Goal: Information Seeking & Learning: Find specific fact

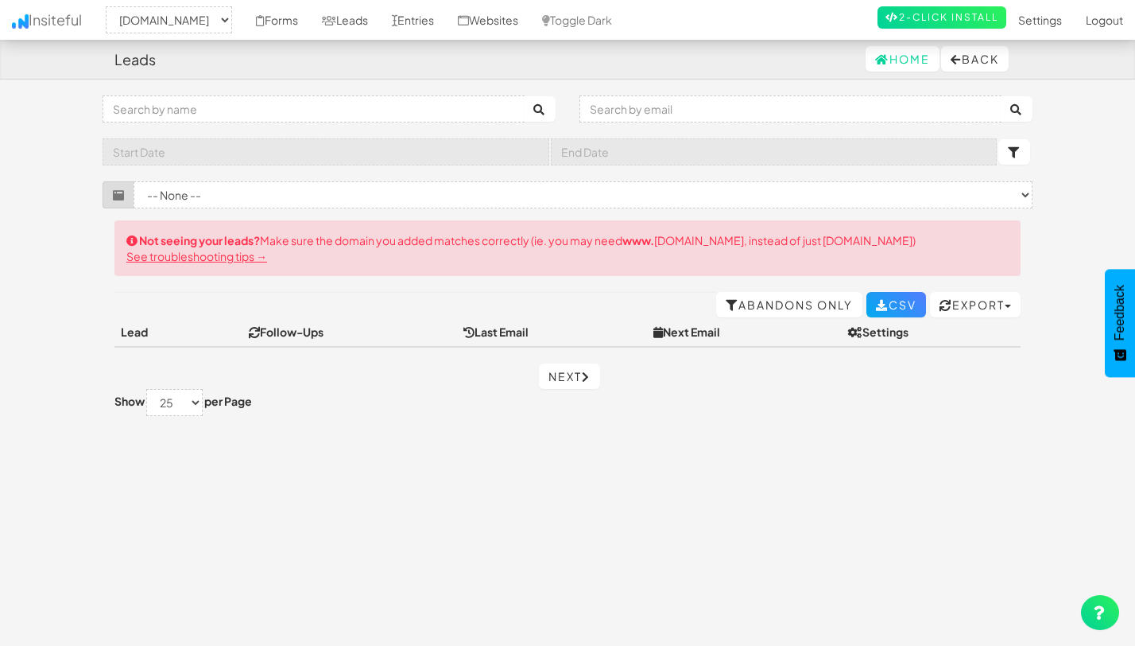
select select "2530"
click at [111, 6] on select "-- None -- www.theeasies.com www.joinopus.org joinopus.org" at bounding box center [169, 19] width 126 height 27
click at [306, 20] on link "Forms" at bounding box center [277, 20] width 66 height 40
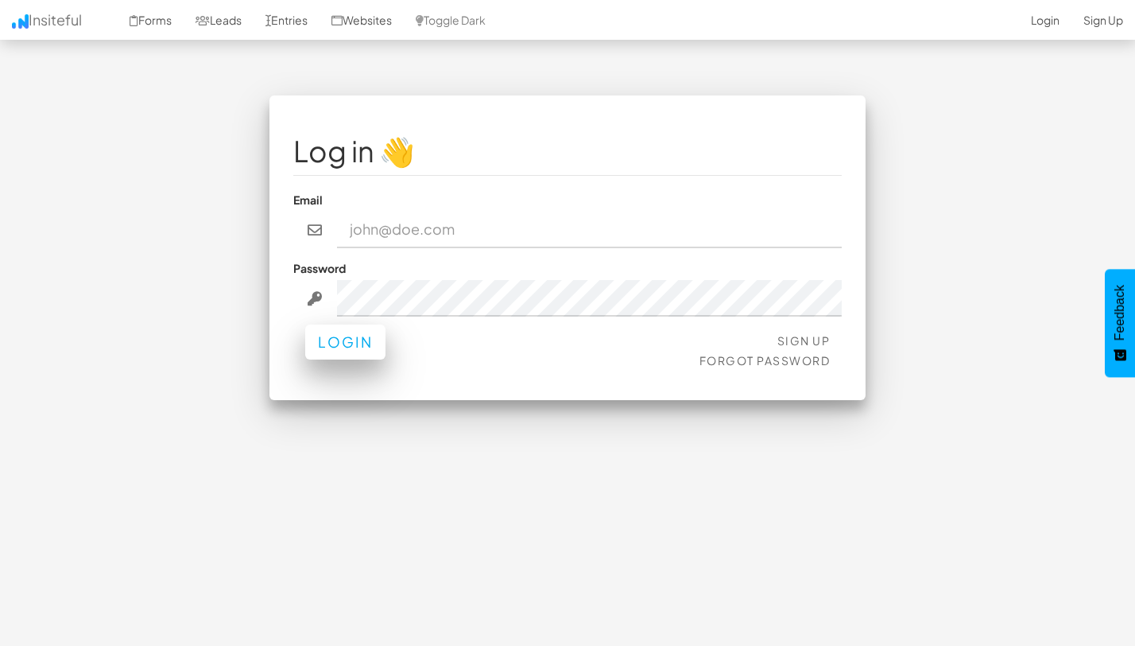
type input "team@joinopus.org"
click at [331, 359] on button "Login" at bounding box center [345, 341] width 80 height 35
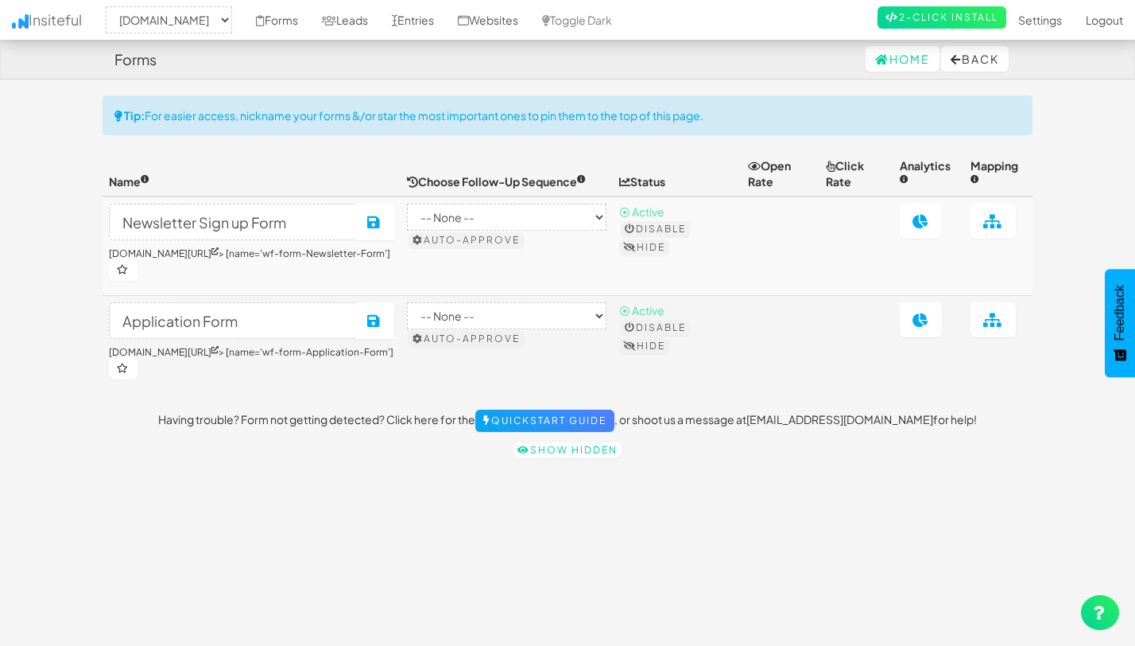
select select "2530"
click at [372, 29] on link "Leads" at bounding box center [345, 20] width 70 height 40
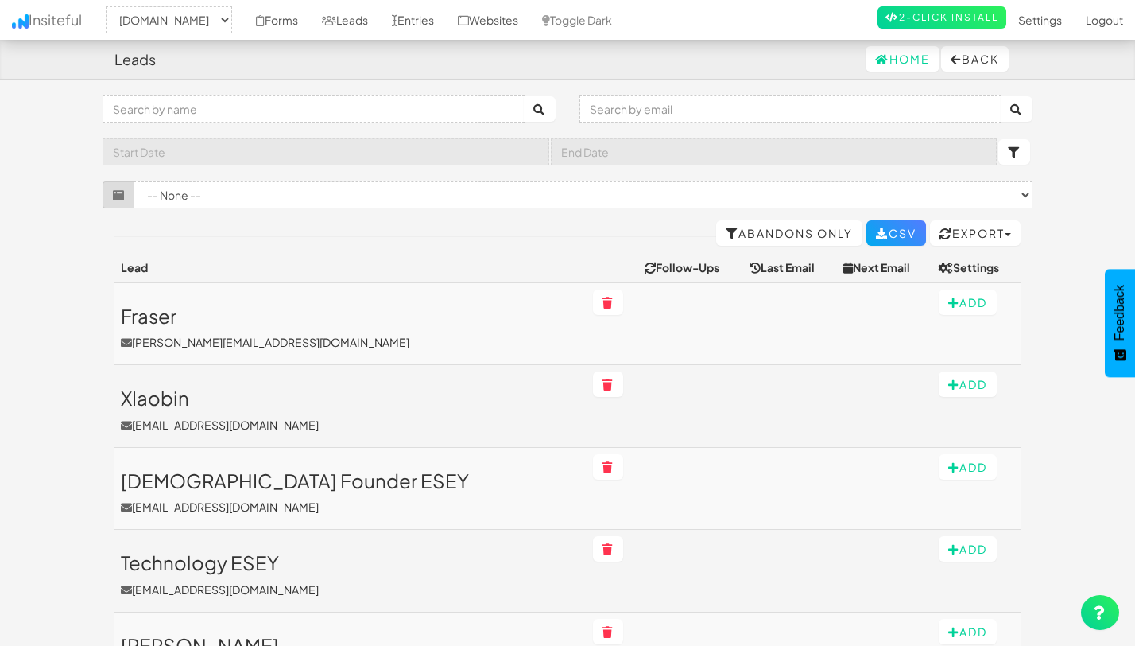
select select "2530"
click at [300, 188] on select "-- None -- Application Form (www.theeasies.com/apply-now[name='wf-form-Applicat…" at bounding box center [583, 194] width 899 height 27
select select "f68e2dc05ade352.95790101"
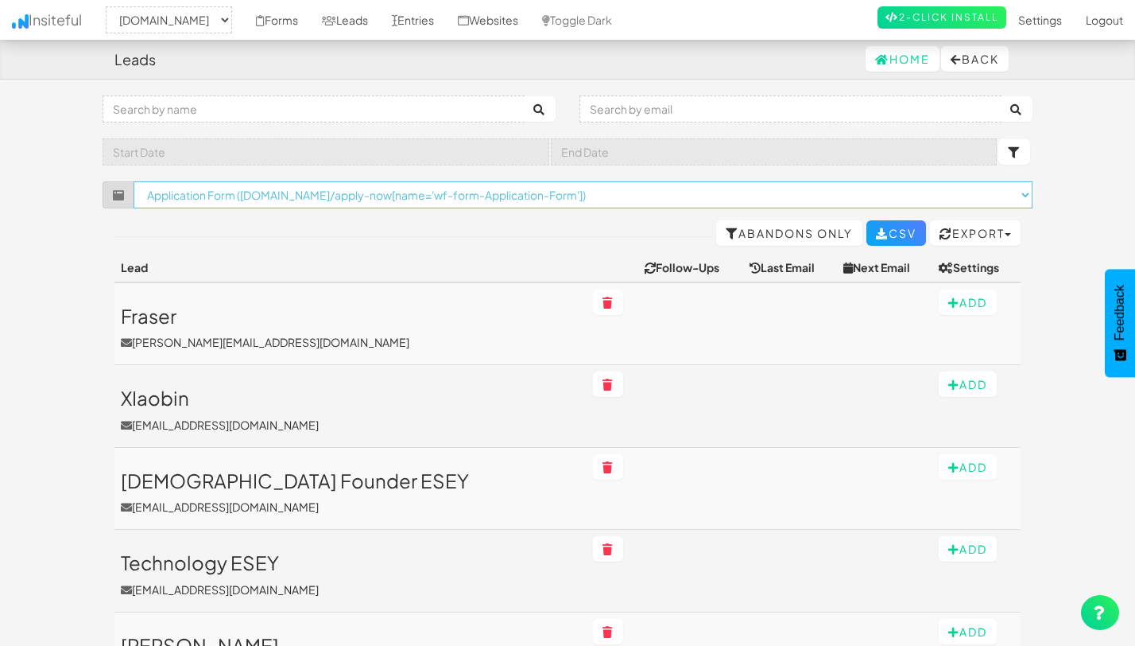
click at [134, 181] on select "-- None -- Application Form (www.theeasies.com/apply-now[name='wf-form-Applicat…" at bounding box center [583, 194] width 899 height 27
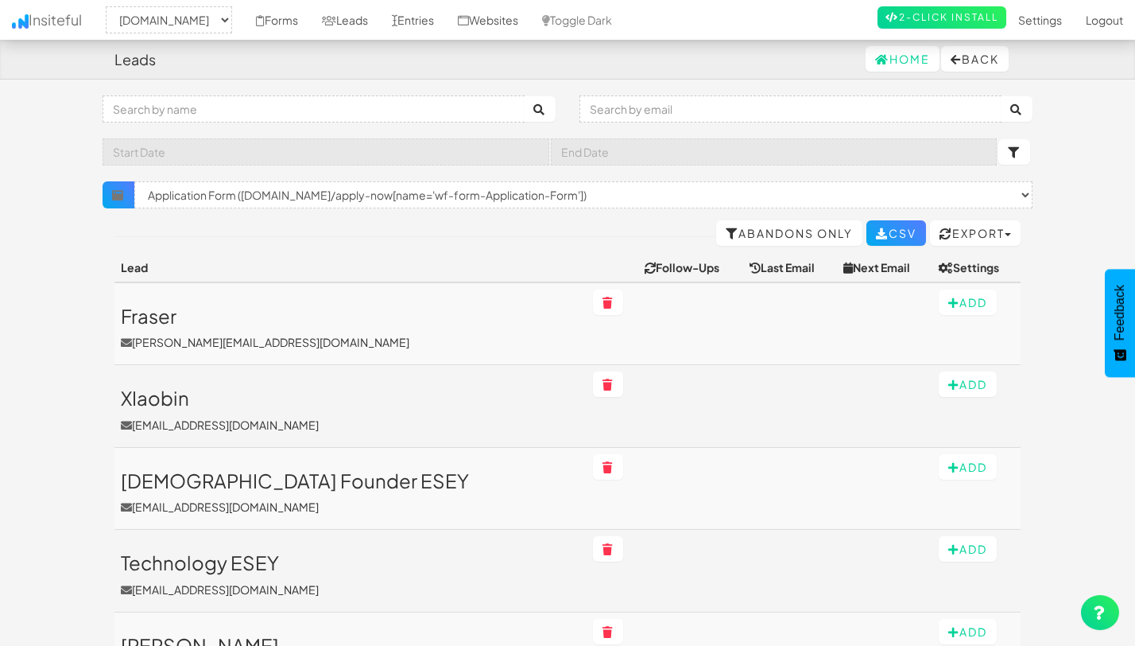
select select "2530"
select select "f68e2dc05ade352.95790101"
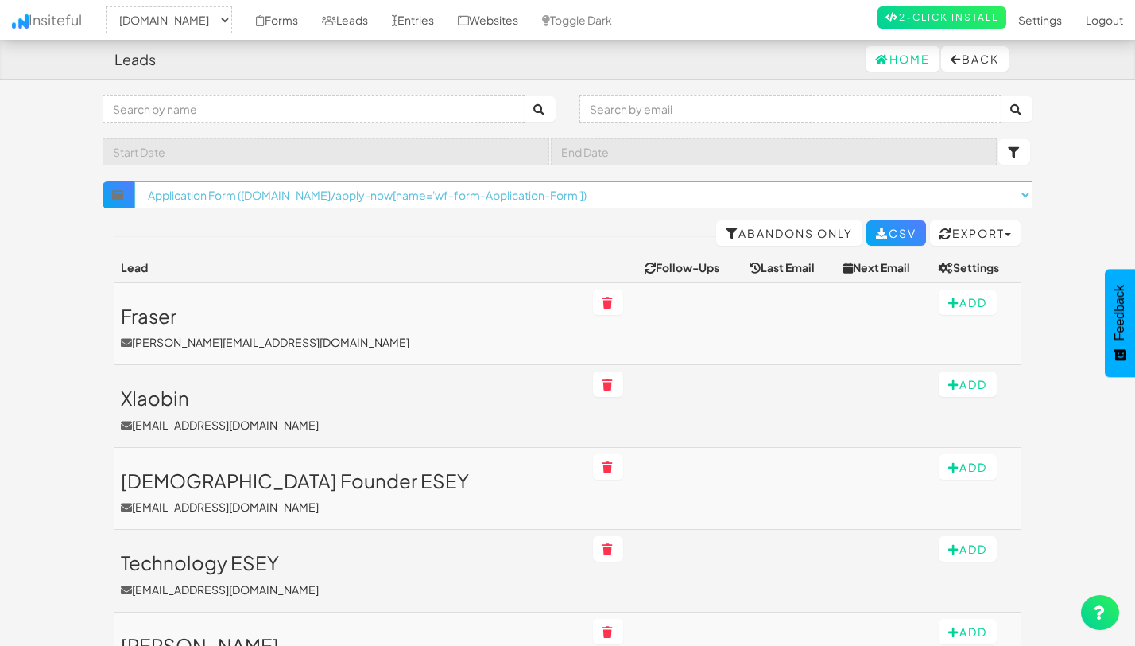
click at [706, 196] on select "× Clear Filter (www.theeasies.com/[name='wf-form-Site-Notification-Form']) News…" at bounding box center [583, 194] width 898 height 27
click at [134, 181] on select "× Clear Filter (www.theeasies.com/[name='wf-form-Site-Notification-Form']) News…" at bounding box center [583, 194] width 898 height 27
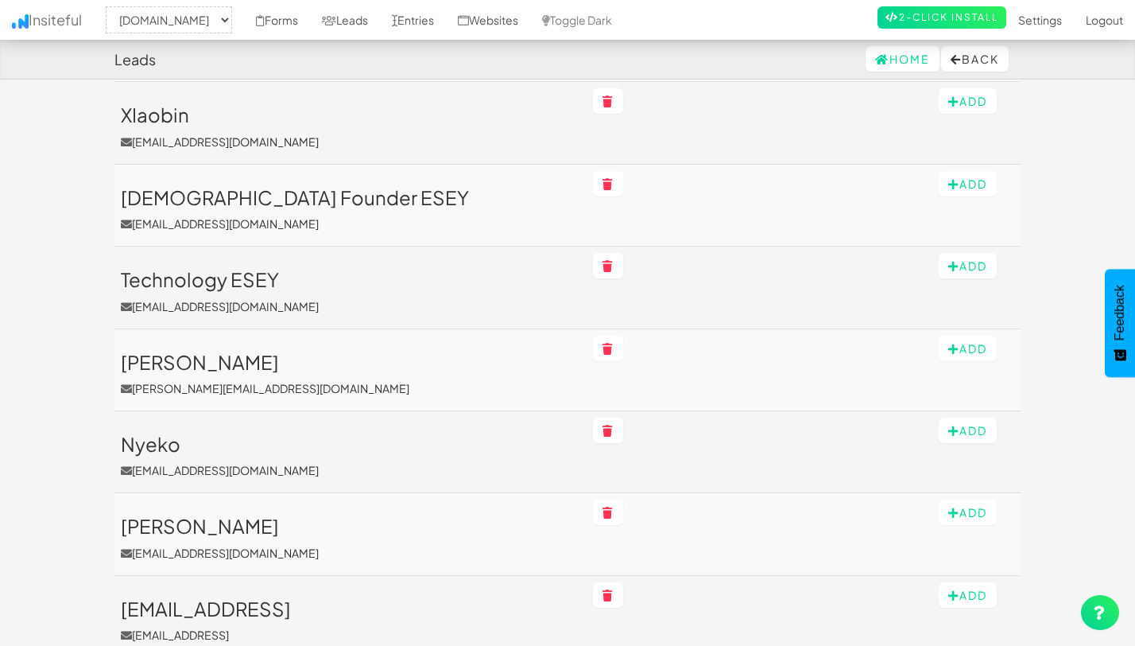
scroll to position [252, 0]
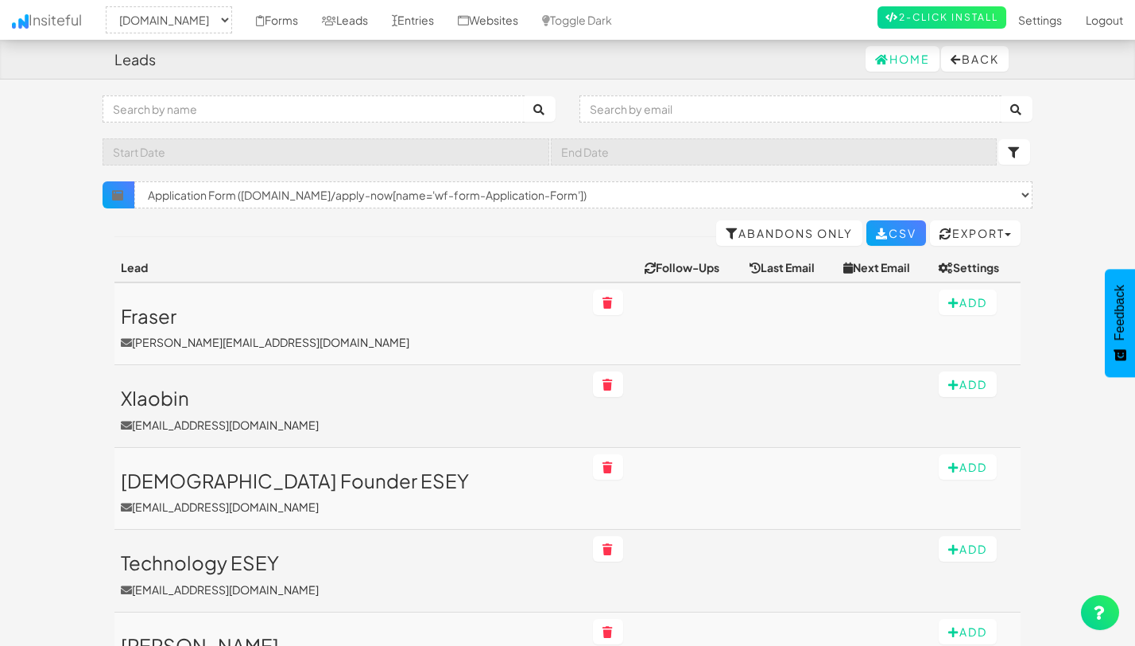
select select "2530"
select select "f68e2dc05ade352.95790101"
click at [747, 234] on link "Abandons Only" at bounding box center [789, 232] width 146 height 25
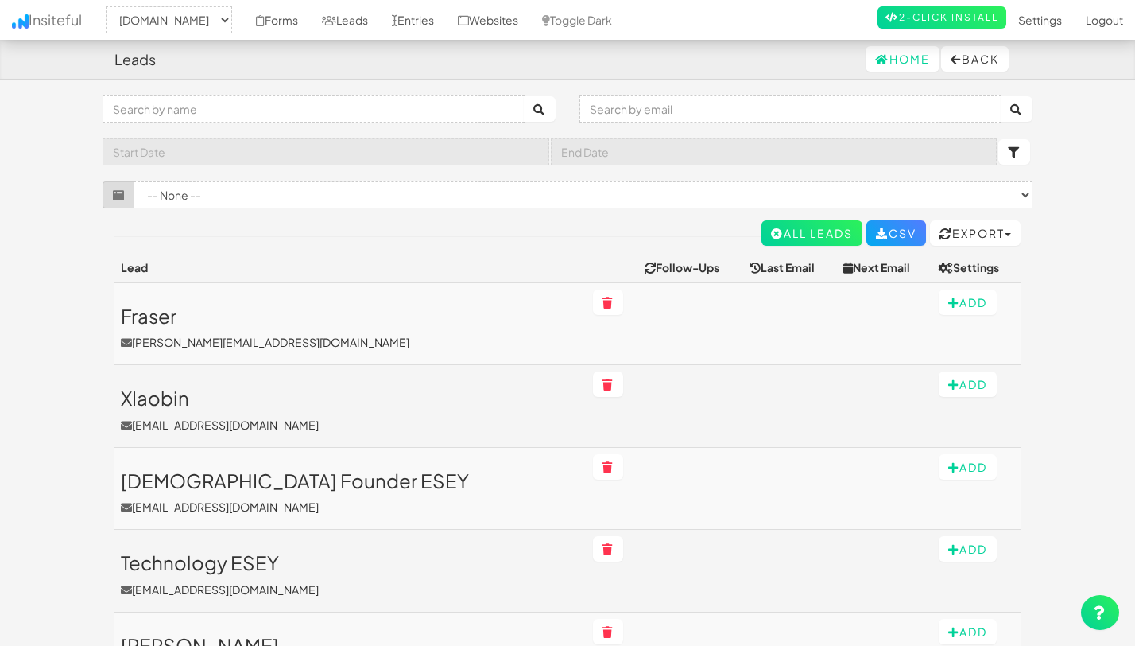
select select "2530"
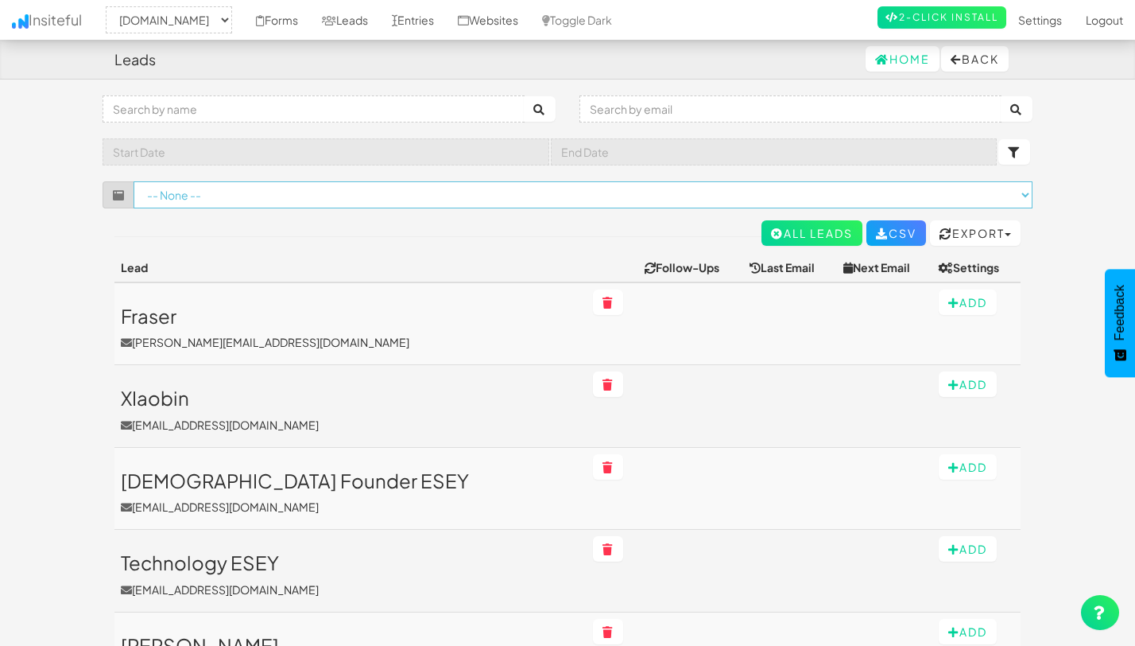
click at [221, 188] on select "-- None -- ([DOMAIN_NAME]/old-home[name='wf-form-Site-Notification-Form']) ([DO…" at bounding box center [583, 194] width 899 height 27
select select "f68e2dc05ade352.95790101"
click at [134, 181] on select "-- None -- (www.theeasies.com/old-home[name='wf-form-Site-Notification-Form']) …" at bounding box center [583, 194] width 899 height 27
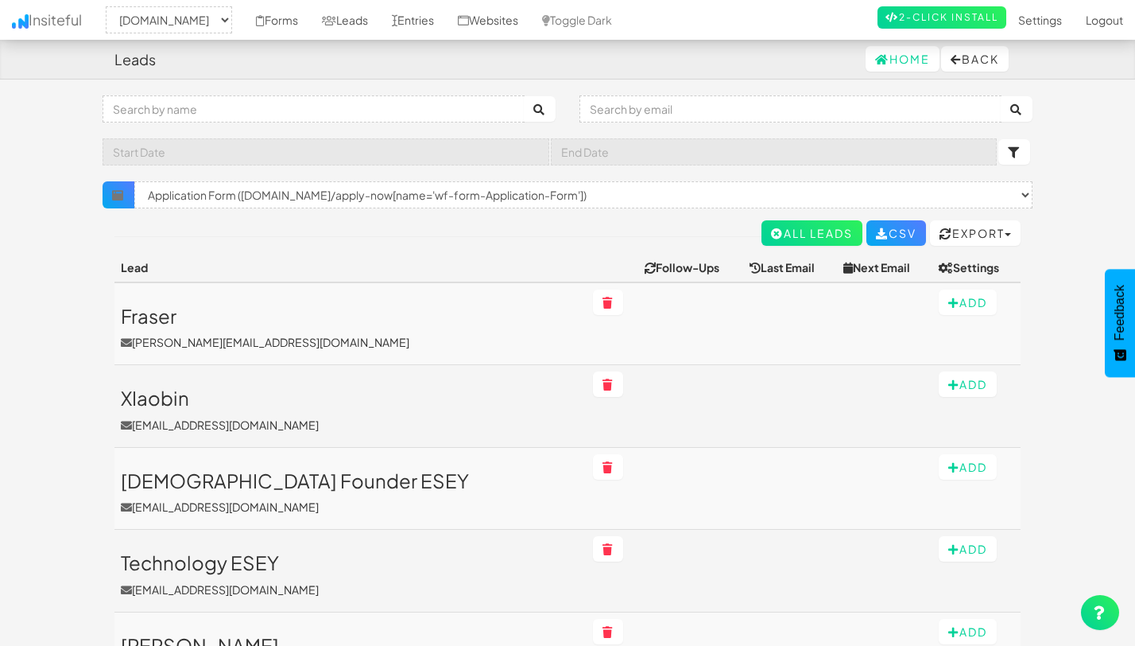
select select "2530"
select select "f68e2dc05ade352.95790101"
click at [307, 23] on link "Forms" at bounding box center [277, 20] width 66 height 40
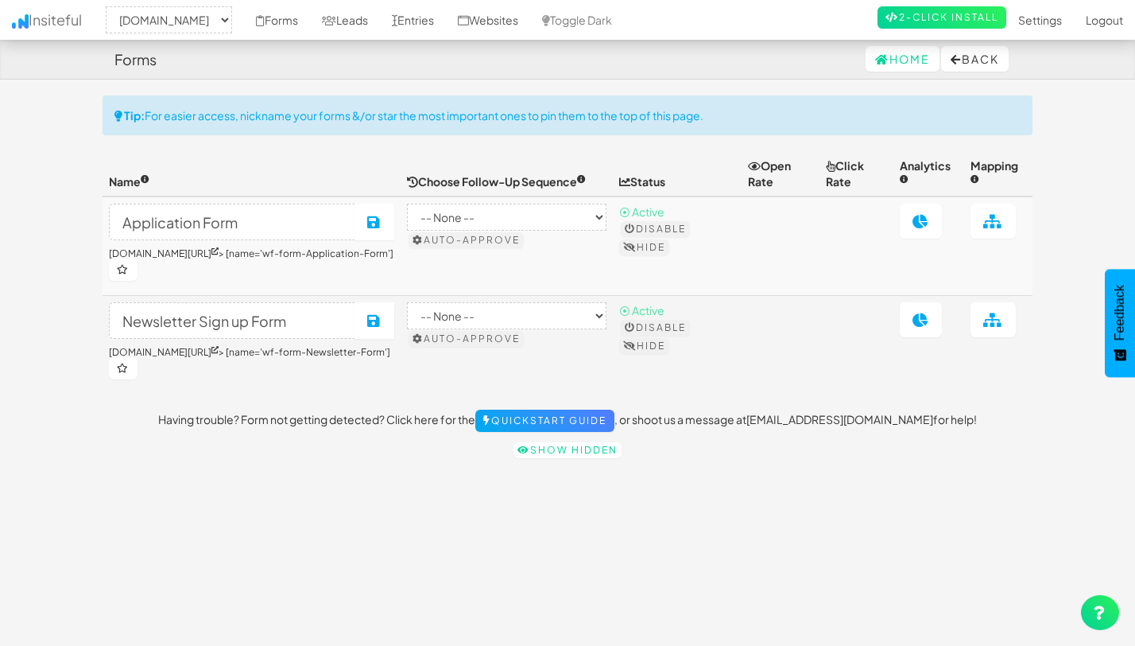
select select "2530"
click at [444, 25] on link "Entries" at bounding box center [413, 20] width 66 height 40
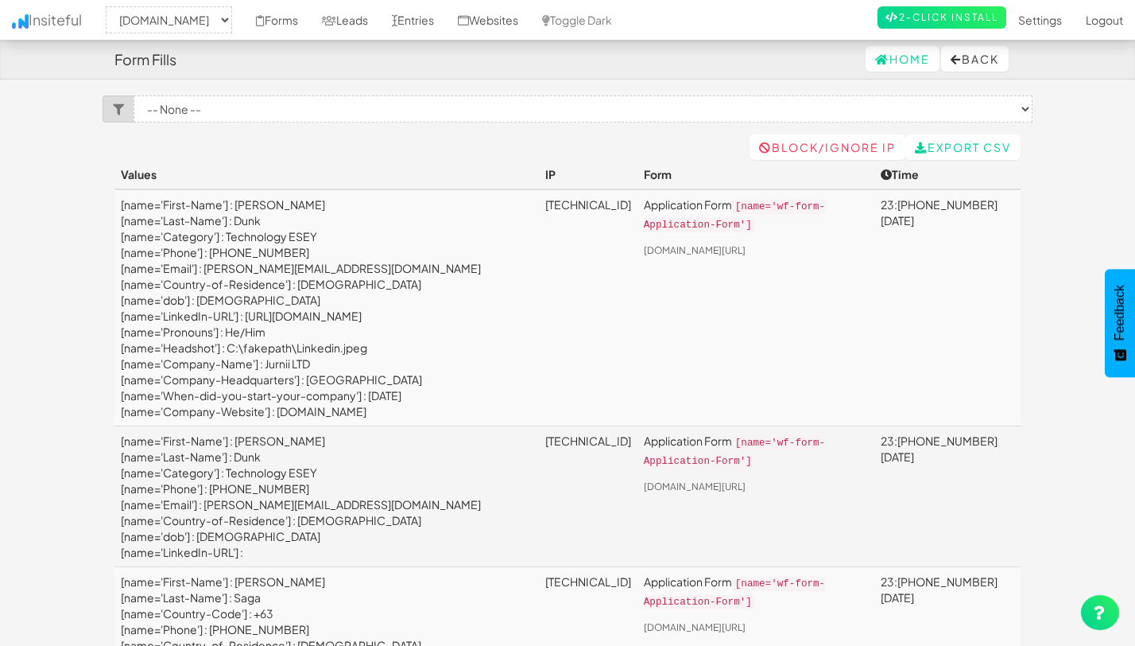
select select "2530"
click at [380, 24] on link "Leads" at bounding box center [345, 20] width 70 height 40
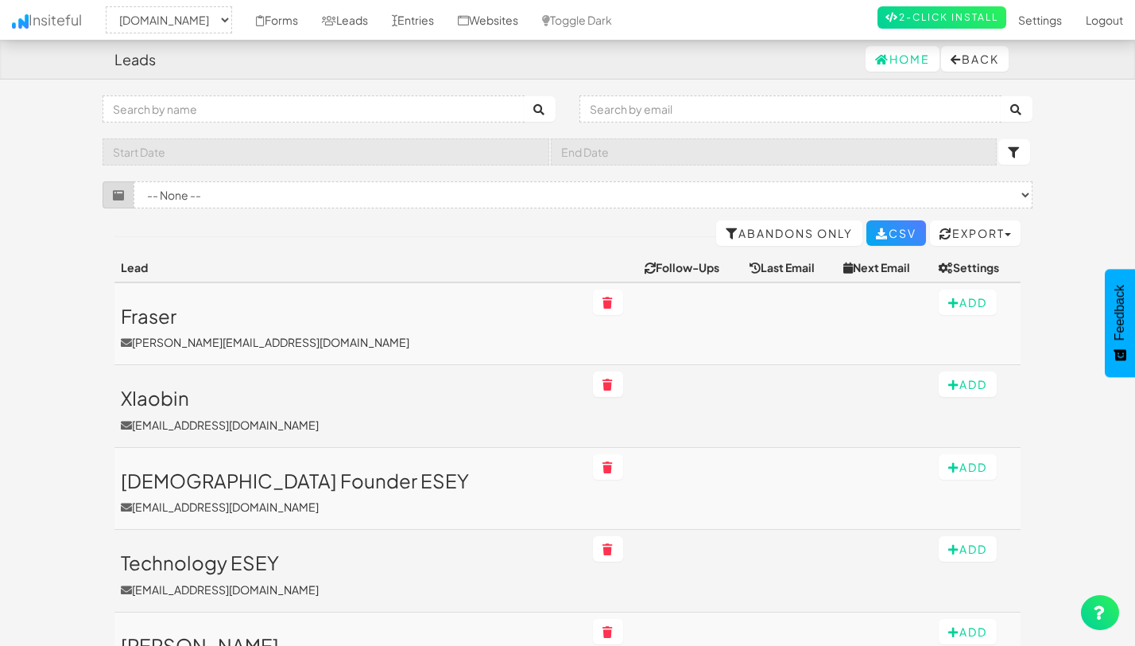
select select "2530"
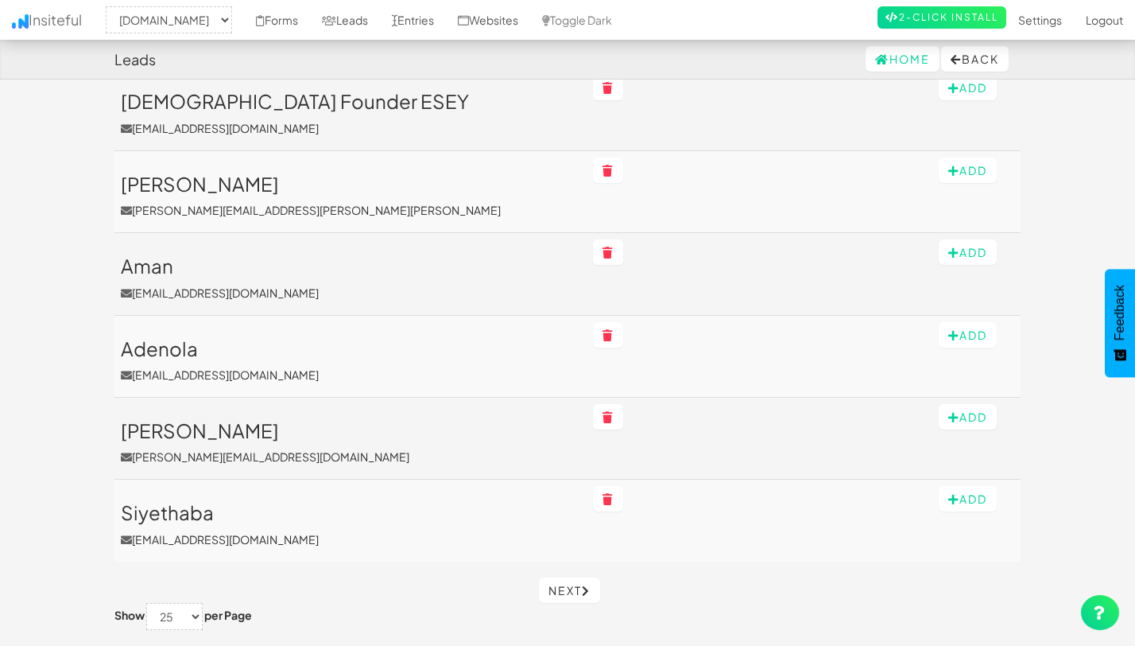
scroll to position [1779, 0]
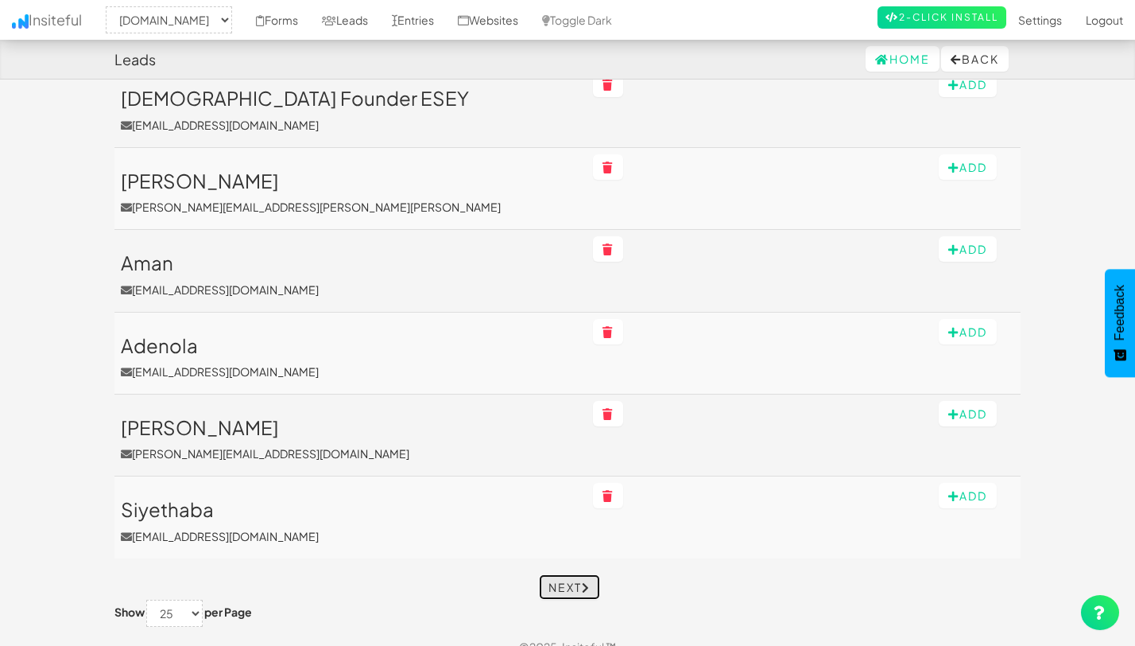
click at [574, 588] on link "Next" at bounding box center [569, 586] width 61 height 25
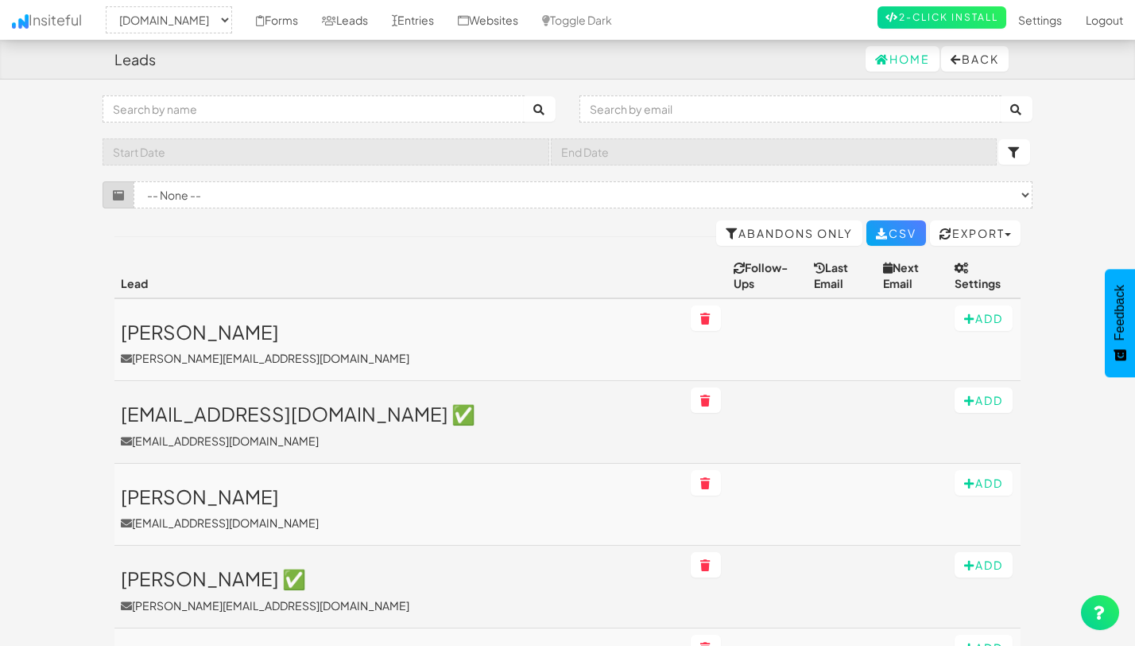
select select "2530"
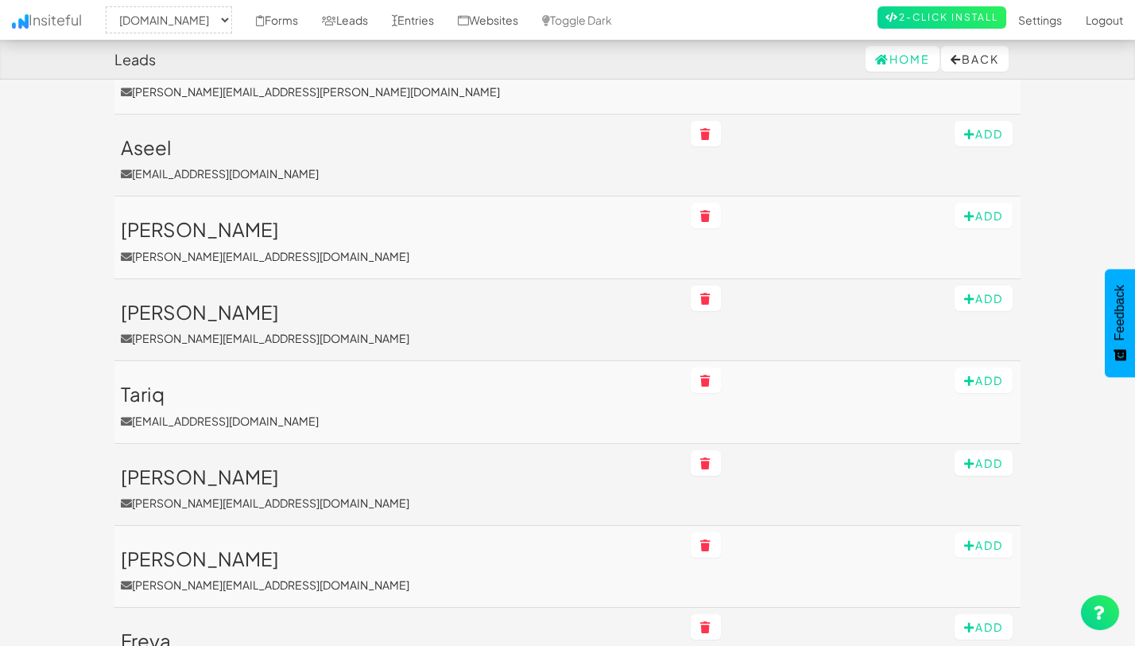
scroll to position [1800, 0]
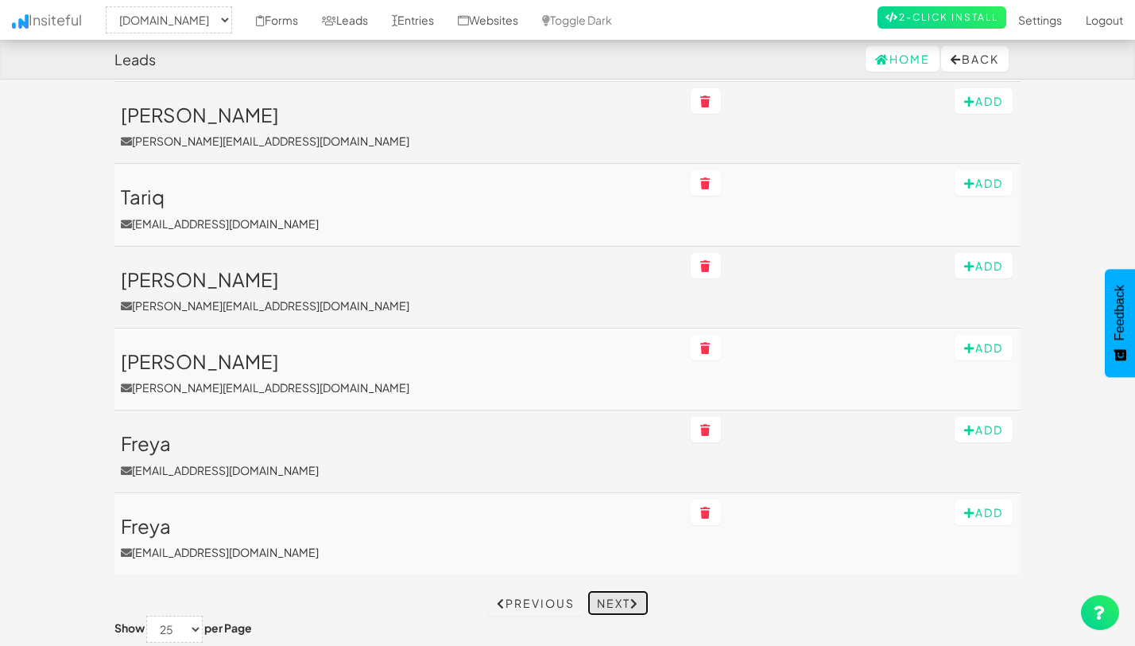
click at [601, 590] on link "Next" at bounding box center [618, 602] width 61 height 25
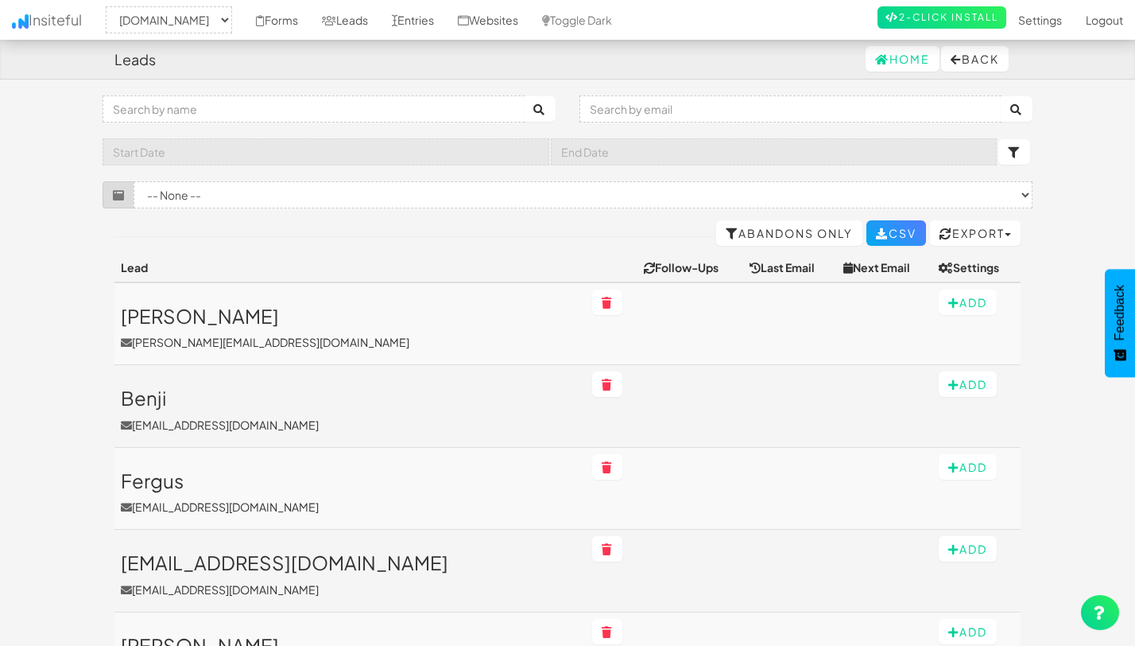
select select "2530"
click at [477, 99] on input "text" at bounding box center [314, 108] width 422 height 27
paste input "Simphiwe"
type input "Simphiwe"
click at [524, 96] on button "submit" at bounding box center [540, 108] width 32 height 25
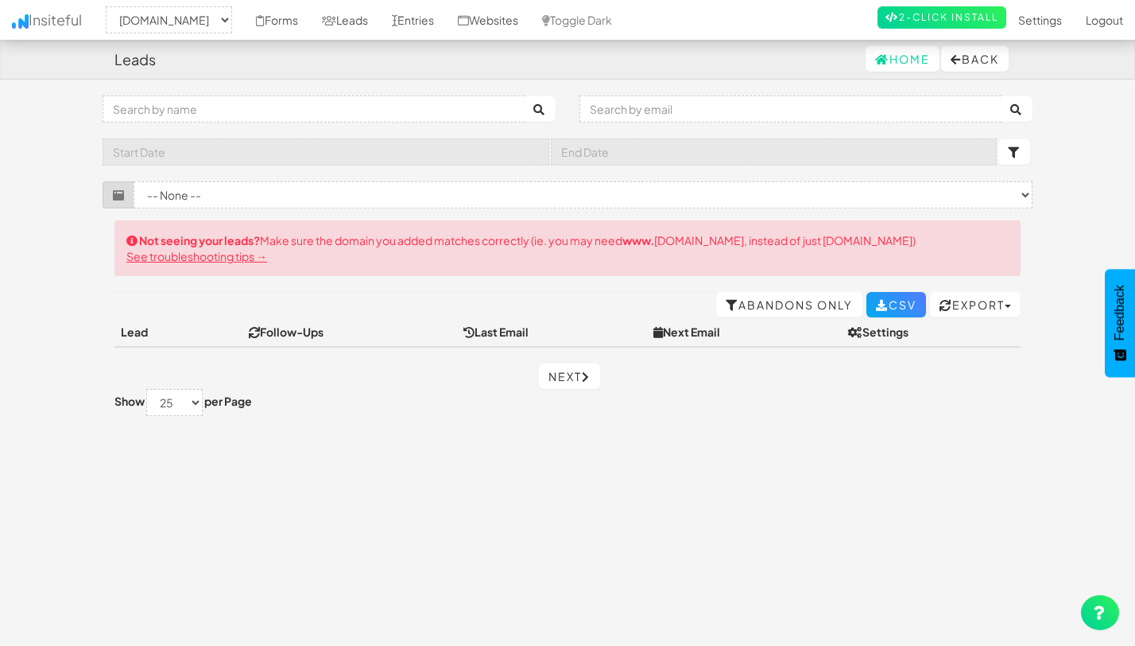
select select "2530"
